Goal: Task Accomplishment & Management: Use online tool/utility

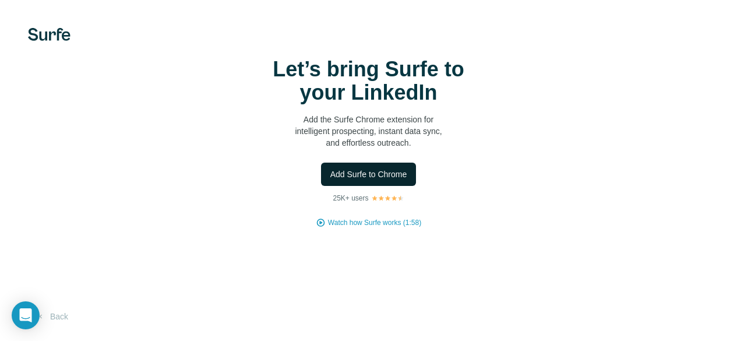
click at [330, 180] on span "Add Surfe to Chrome" at bounding box center [368, 174] width 77 height 12
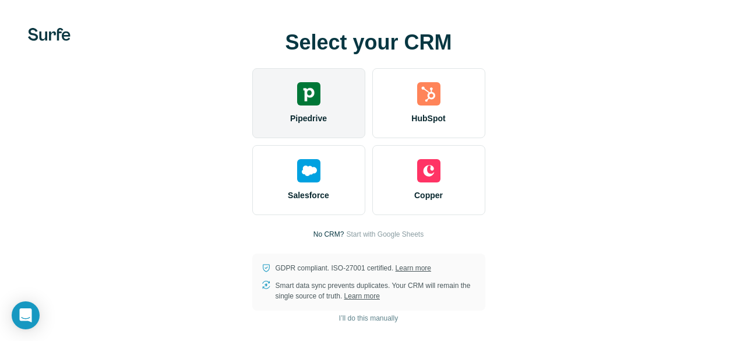
click at [297, 105] on img at bounding box center [308, 93] width 23 height 23
